Goal: Information Seeking & Learning: Learn about a topic

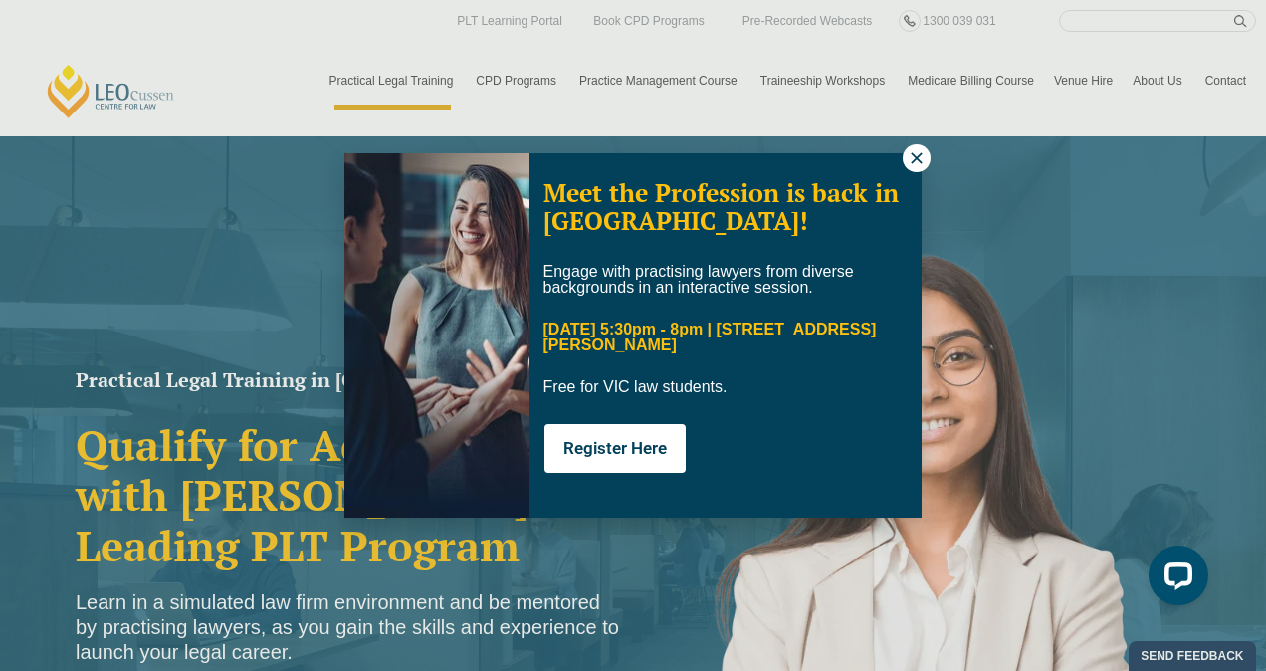
drag, startPoint x: 923, startPoint y: 164, endPoint x: 898, endPoint y: 158, distance: 25.6
click at [917, 162] on icon at bounding box center [917, 158] width 18 height 18
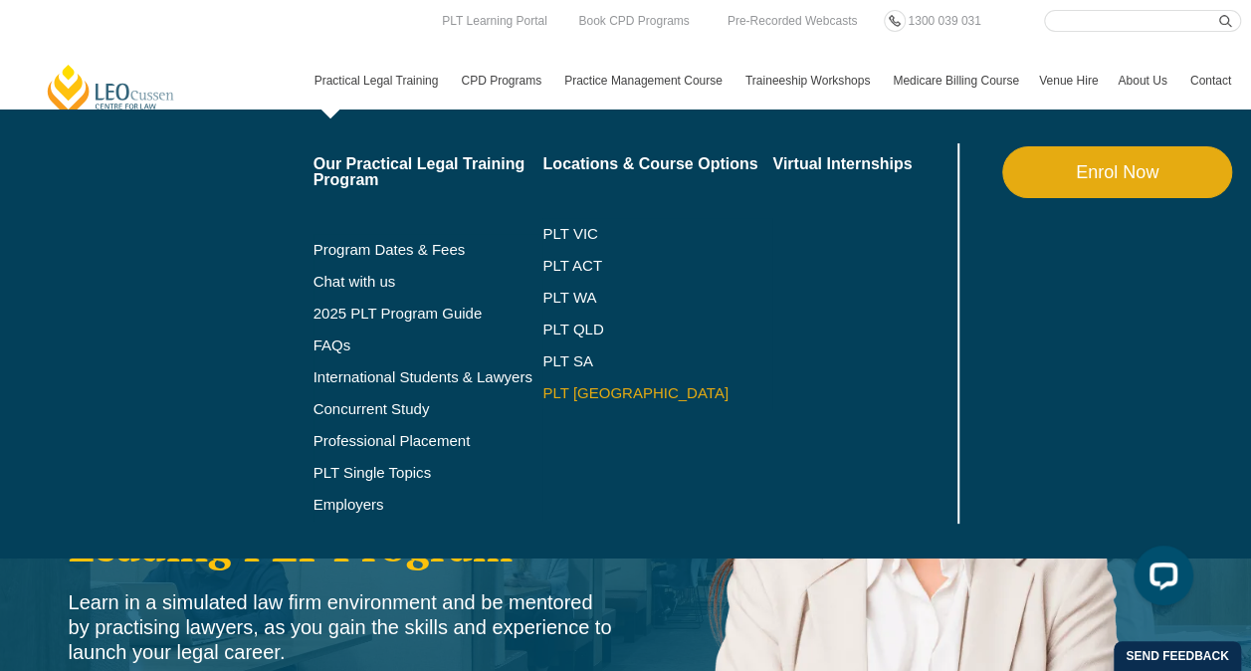
click at [575, 390] on link "PLT [GEOGRAPHIC_DATA]" at bounding box center [657, 393] width 230 height 16
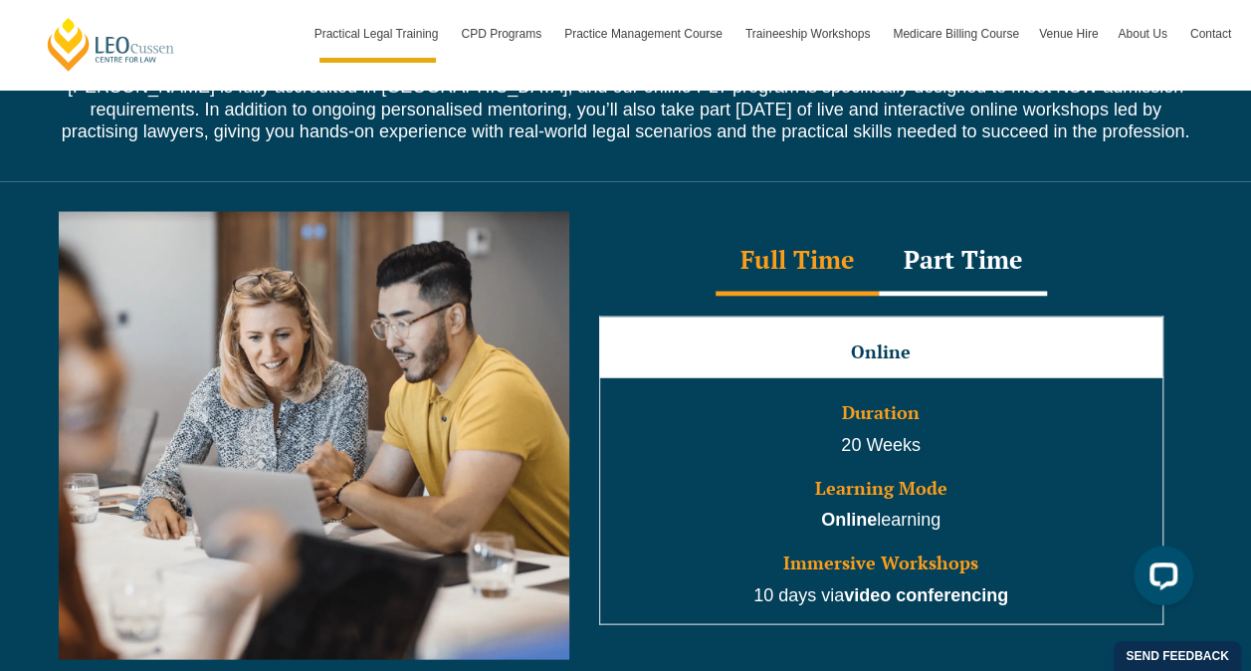
scroll to position [1792, 0]
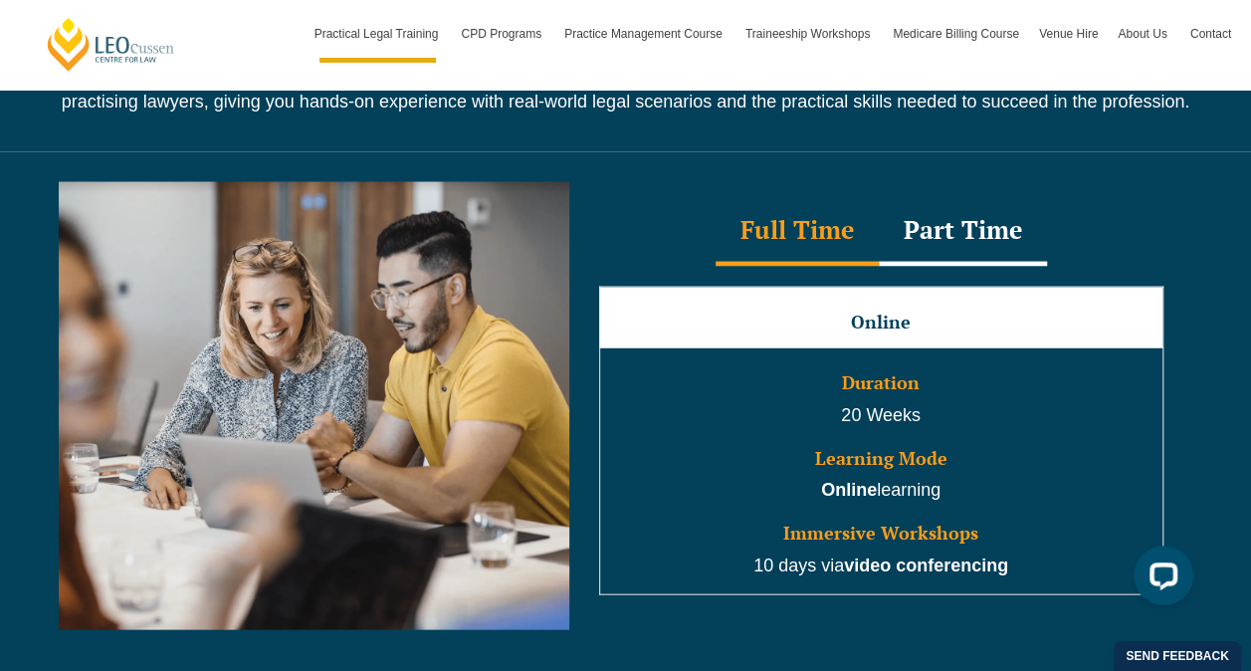
click at [932, 207] on div "Part Time" at bounding box center [963, 231] width 168 height 70
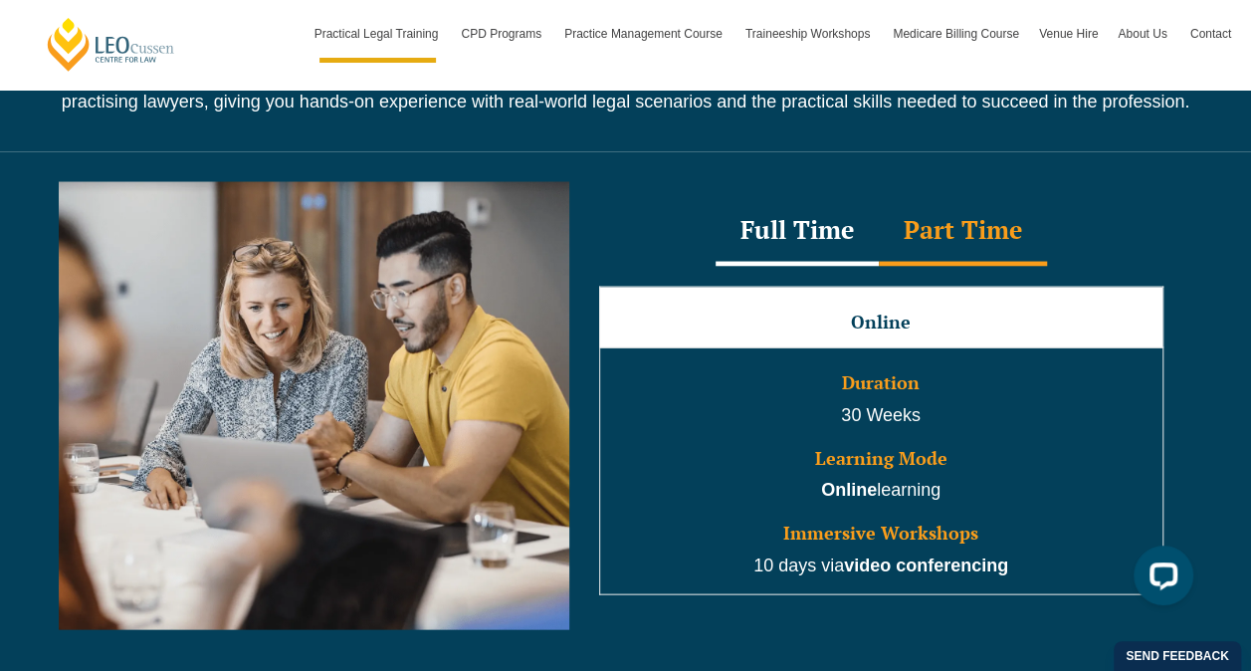
click at [850, 201] on div "Full Time" at bounding box center [797, 231] width 163 height 70
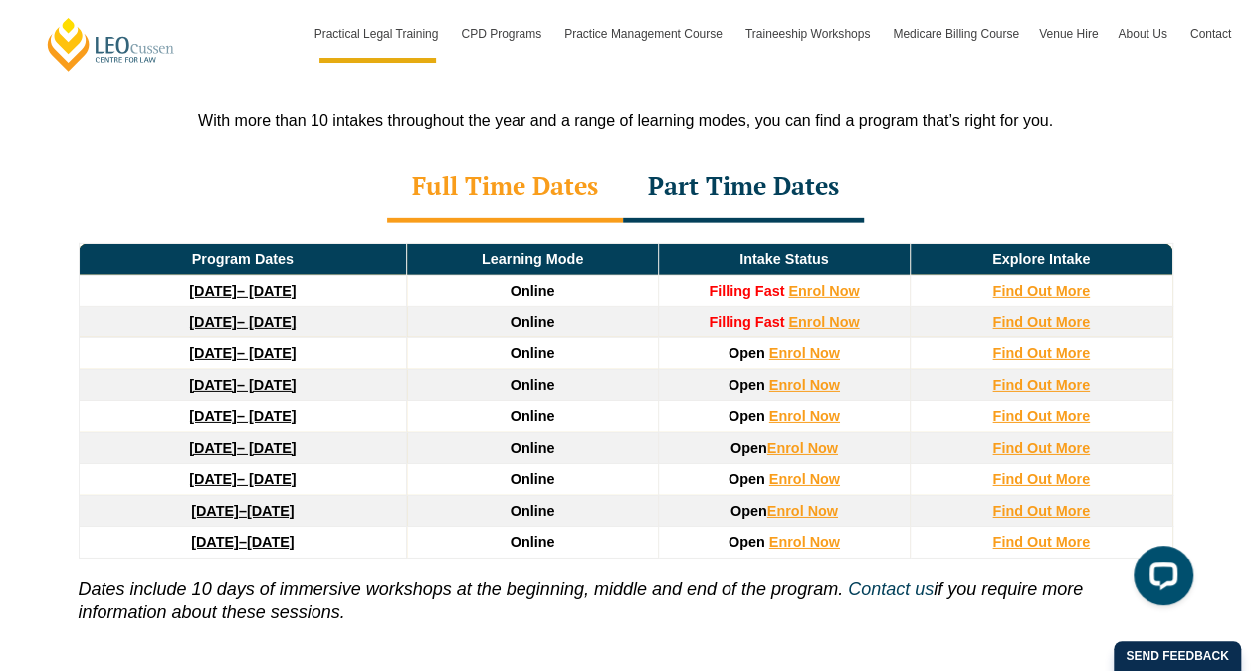
scroll to position [3185, 0]
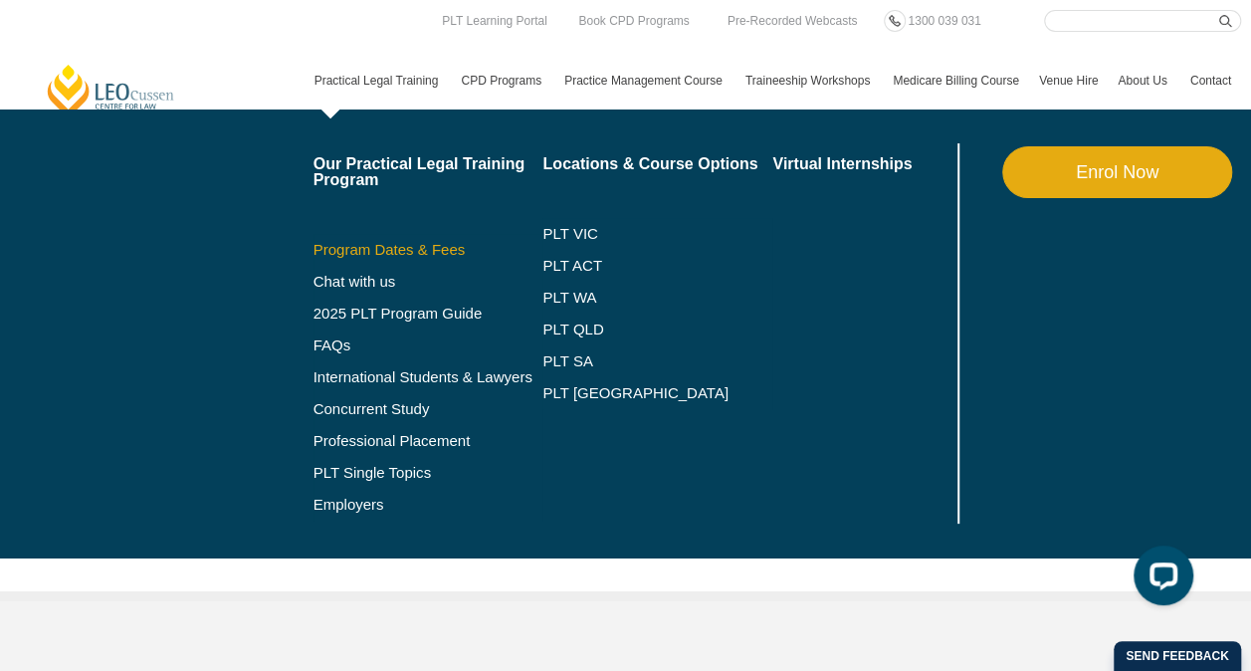
click at [393, 245] on link "Program Dates & Fees" at bounding box center [429, 250] width 230 height 16
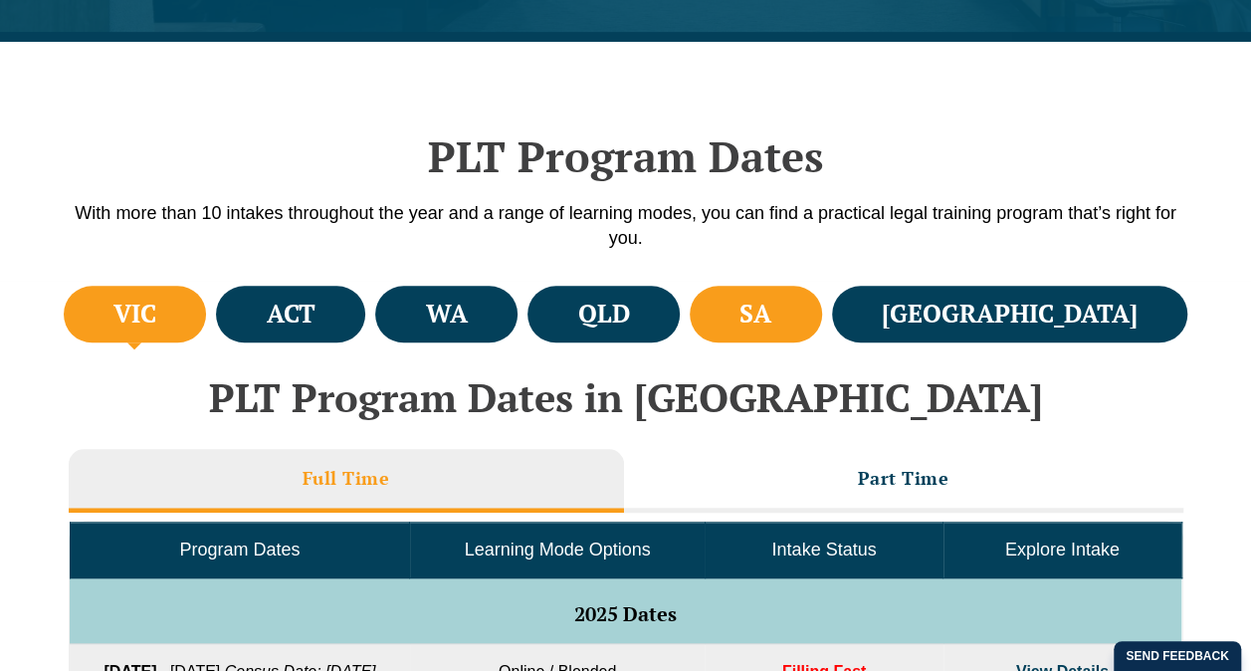
scroll to position [597, 0]
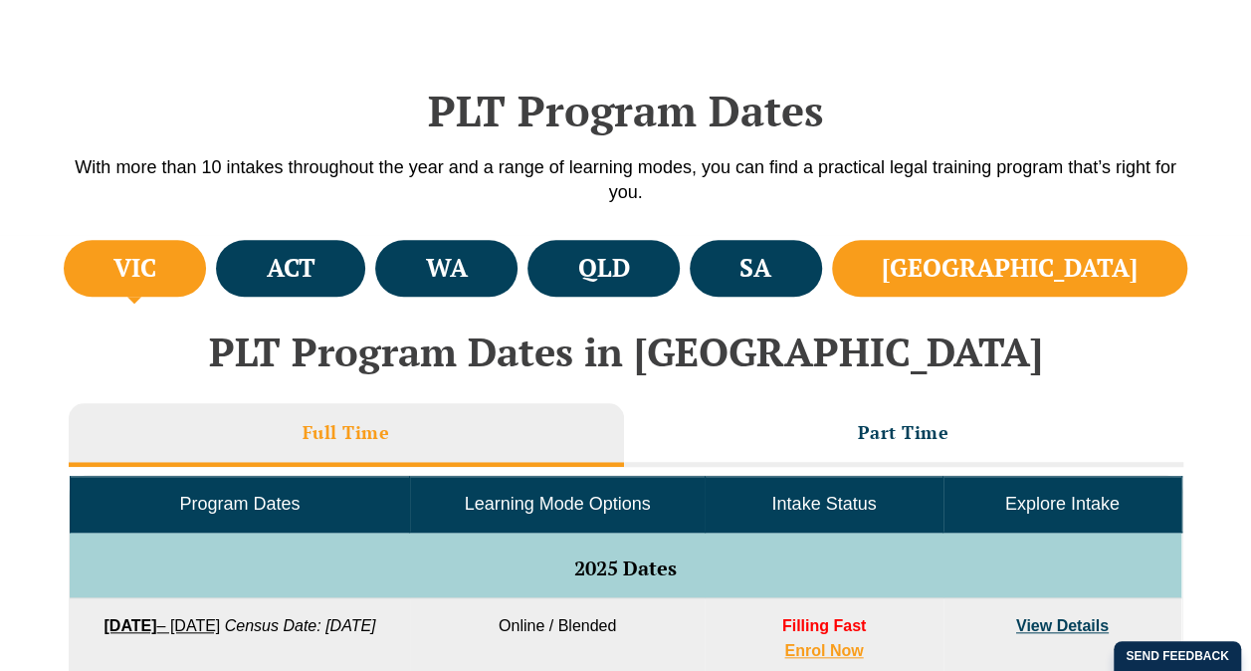
click at [1073, 285] on li "[GEOGRAPHIC_DATA]" at bounding box center [1010, 268] width 356 height 57
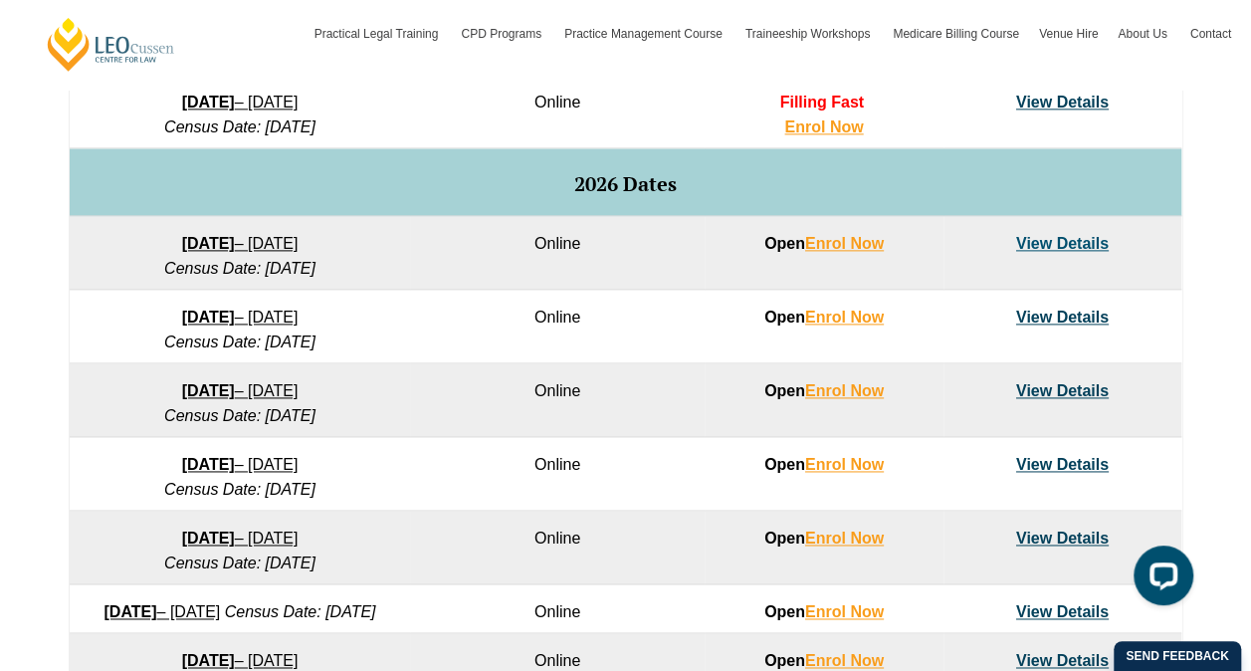
scroll to position [1393, 0]
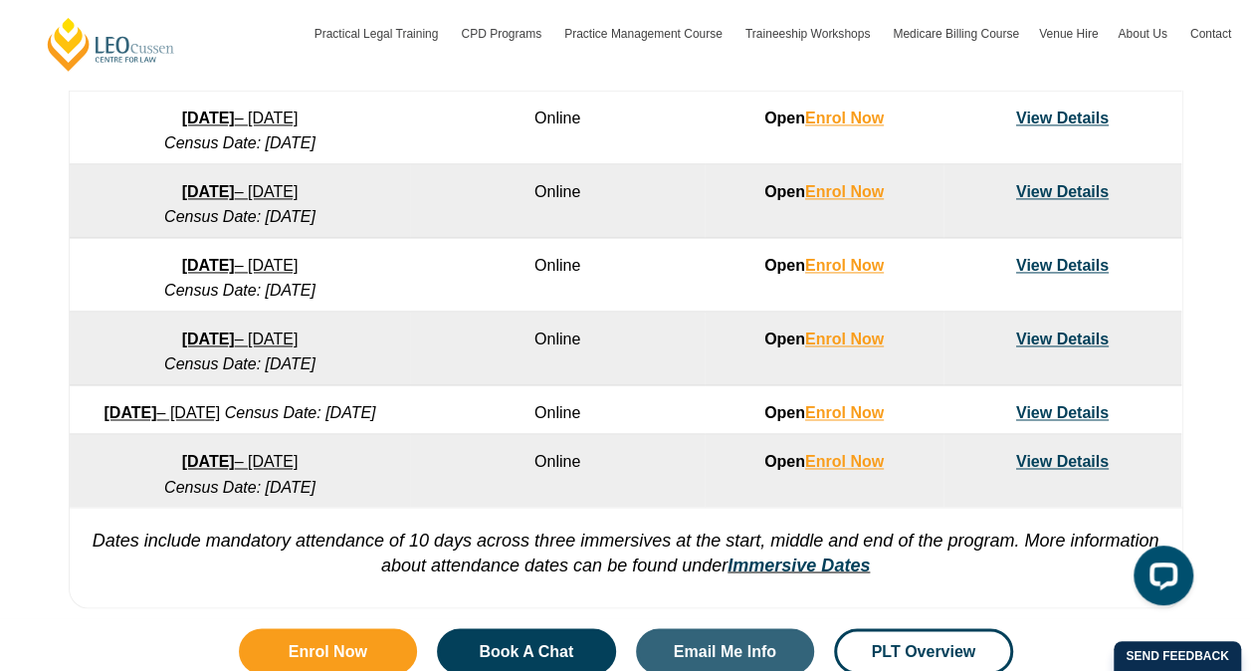
click at [1057, 406] on link "View Details" at bounding box center [1062, 412] width 93 height 17
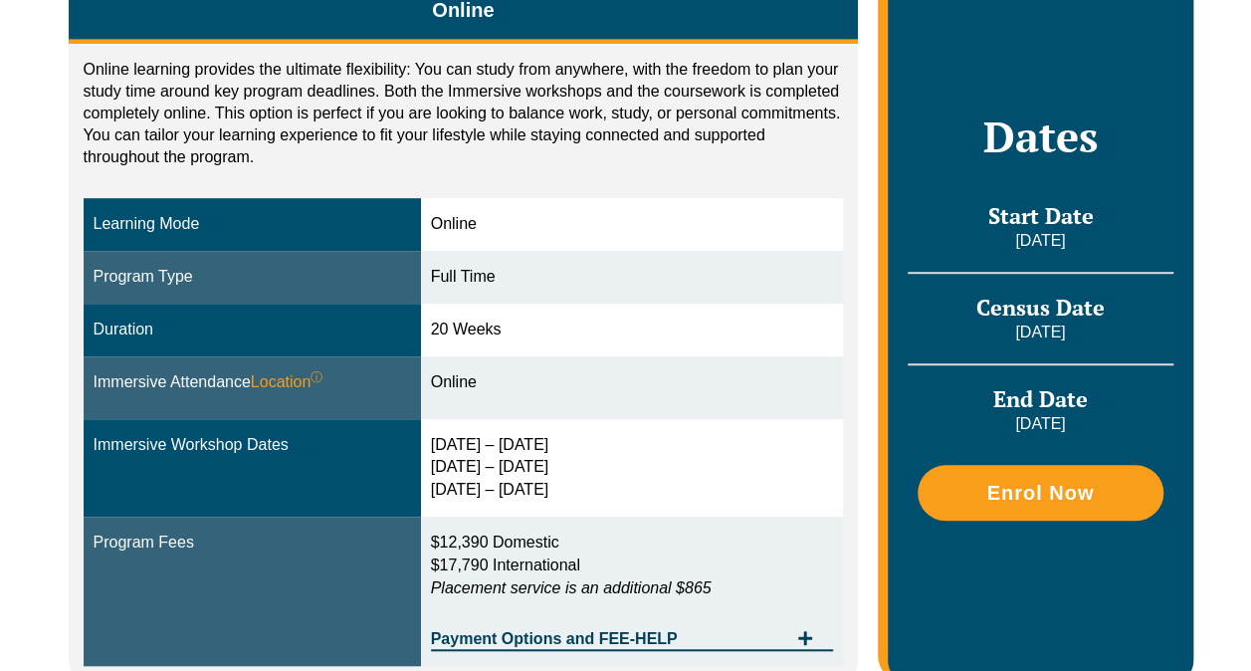
scroll to position [498, 0]
